Goal: Complete application form

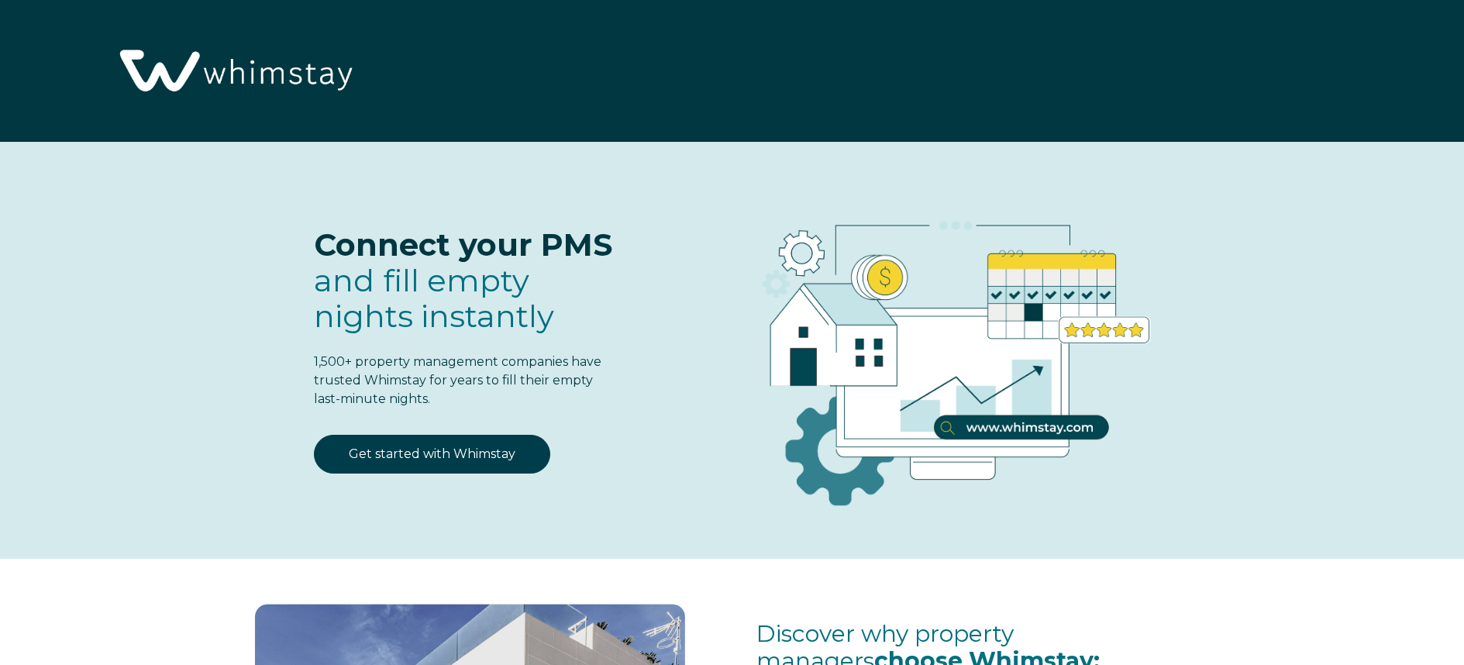
select select "US"
select select "Standard"
select select "US"
select select "Standard"
select select "US"
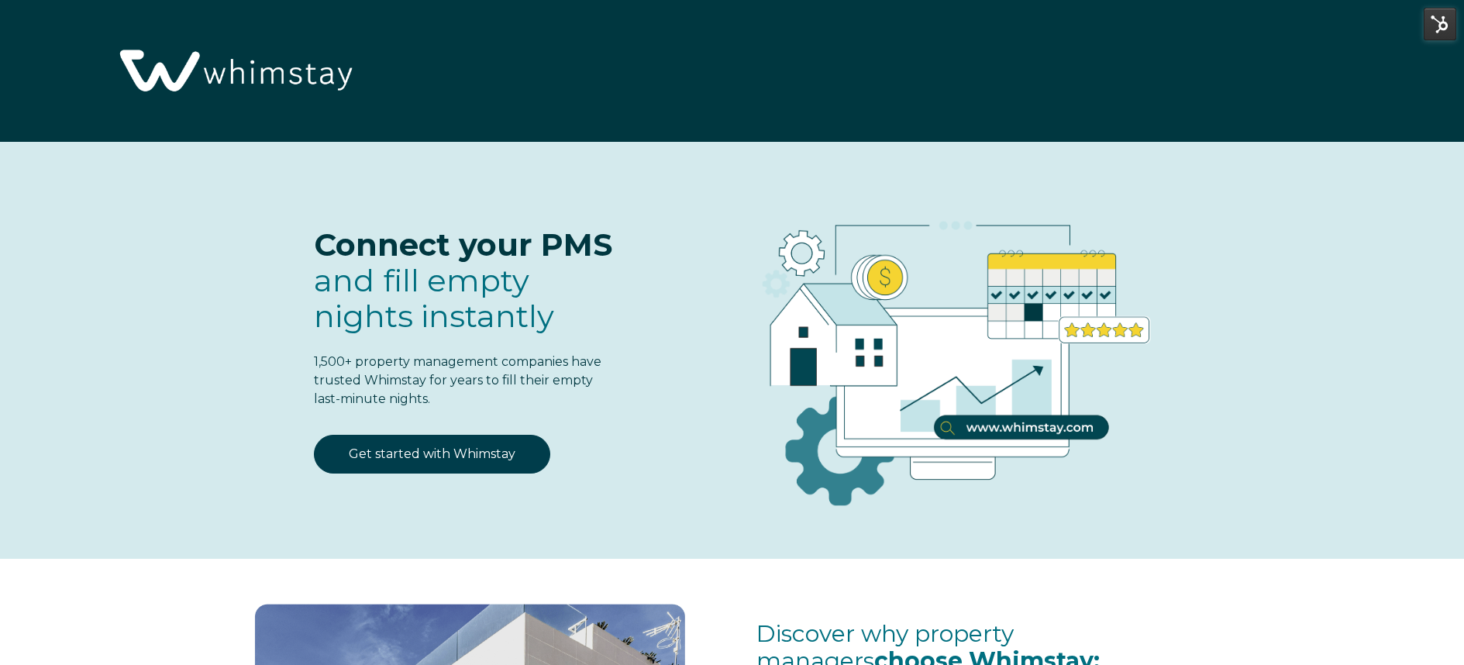
select select "Standard"
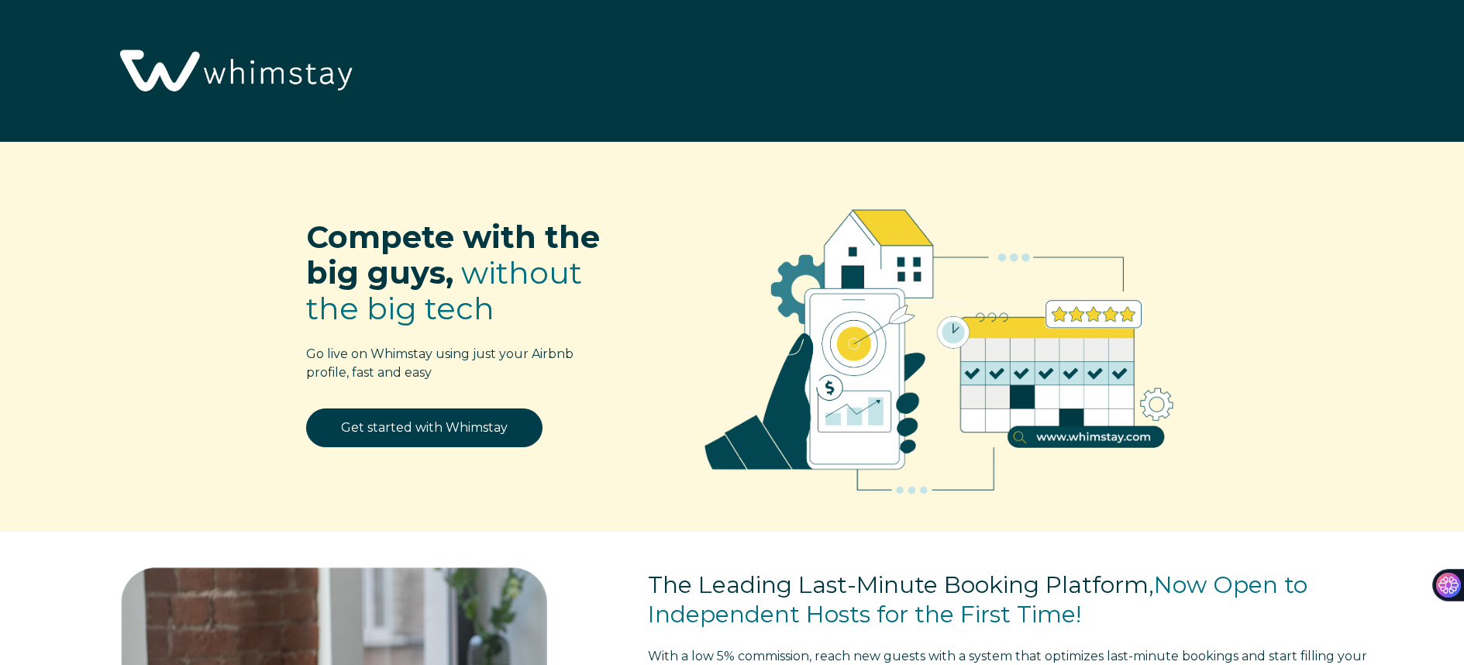
select select "US"
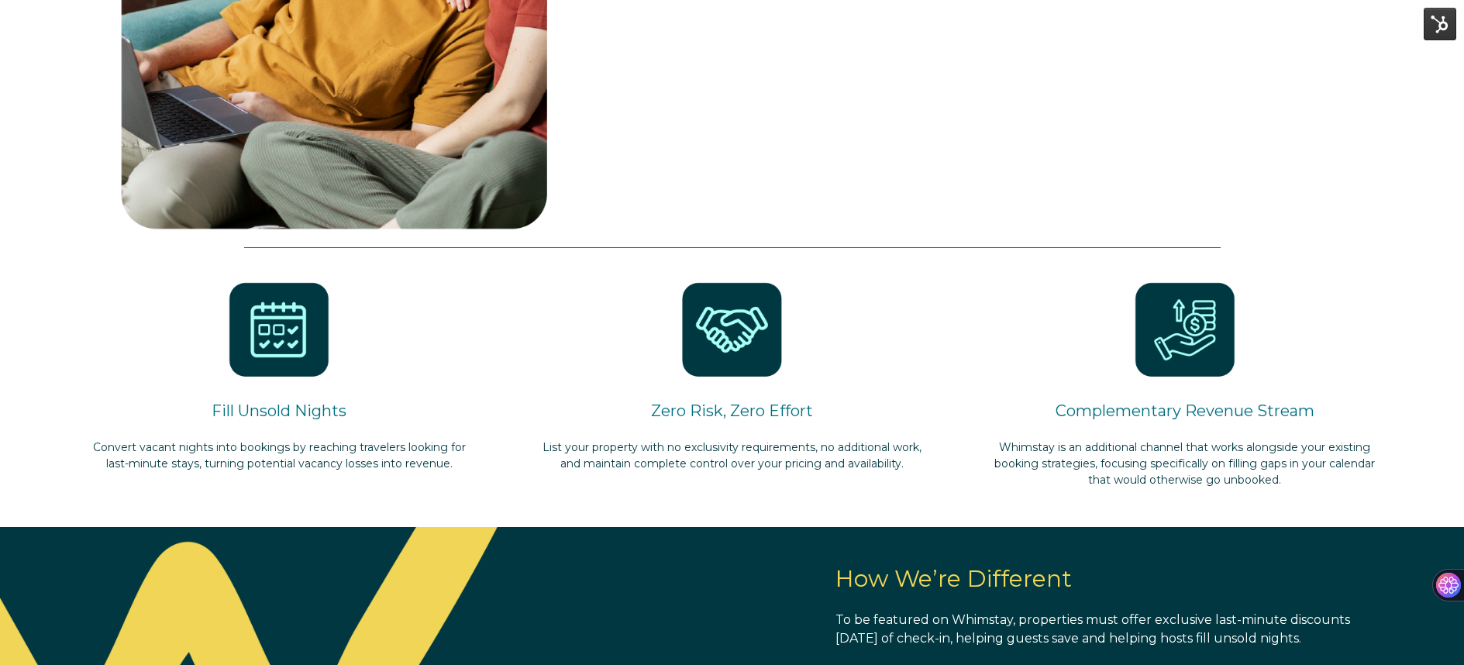
scroll to position [342, 0]
